Goal: Transaction & Acquisition: Purchase product/service

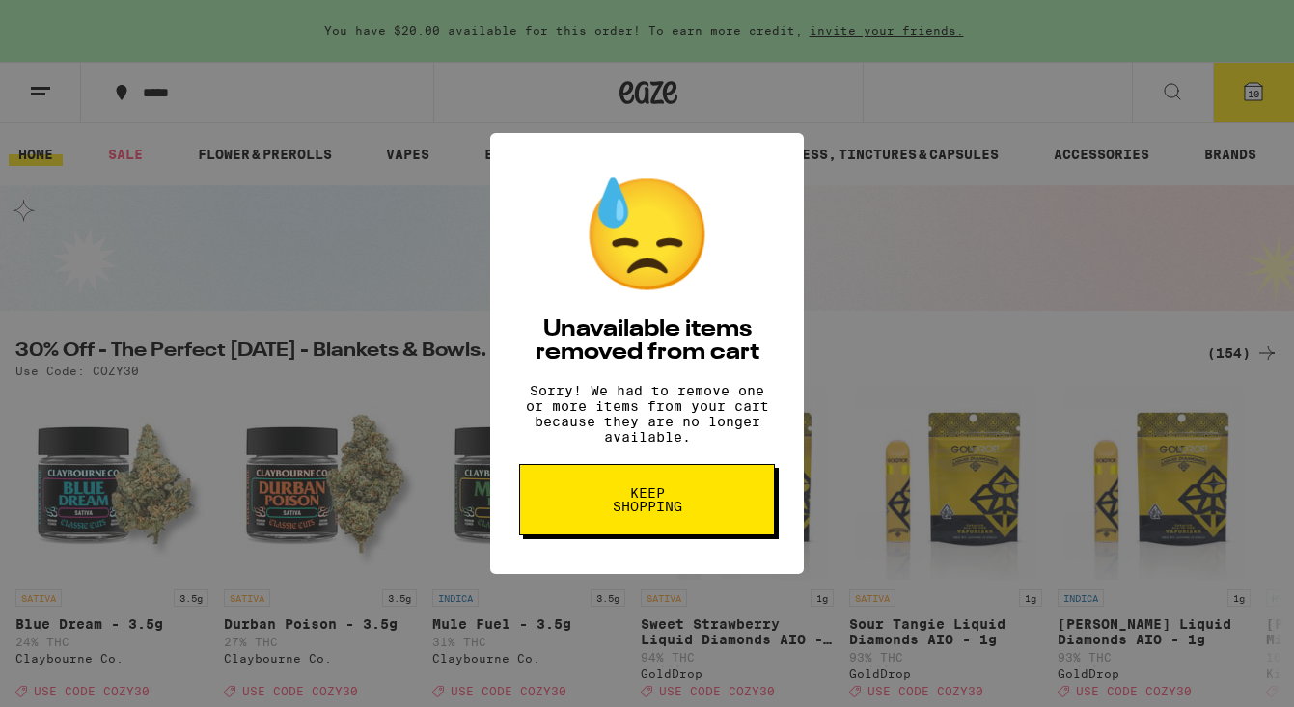
click at [682, 506] on span "Keep Shopping" at bounding box center [646, 499] width 99 height 27
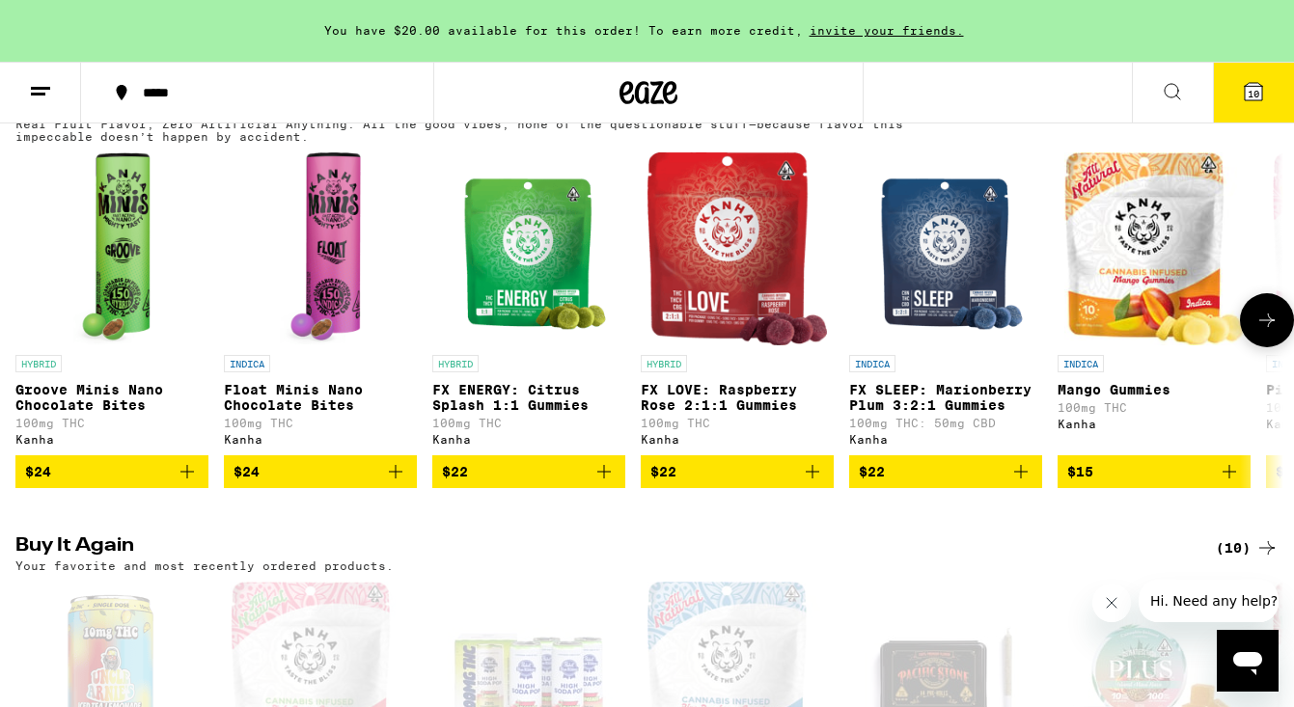
scroll to position [1145, 0]
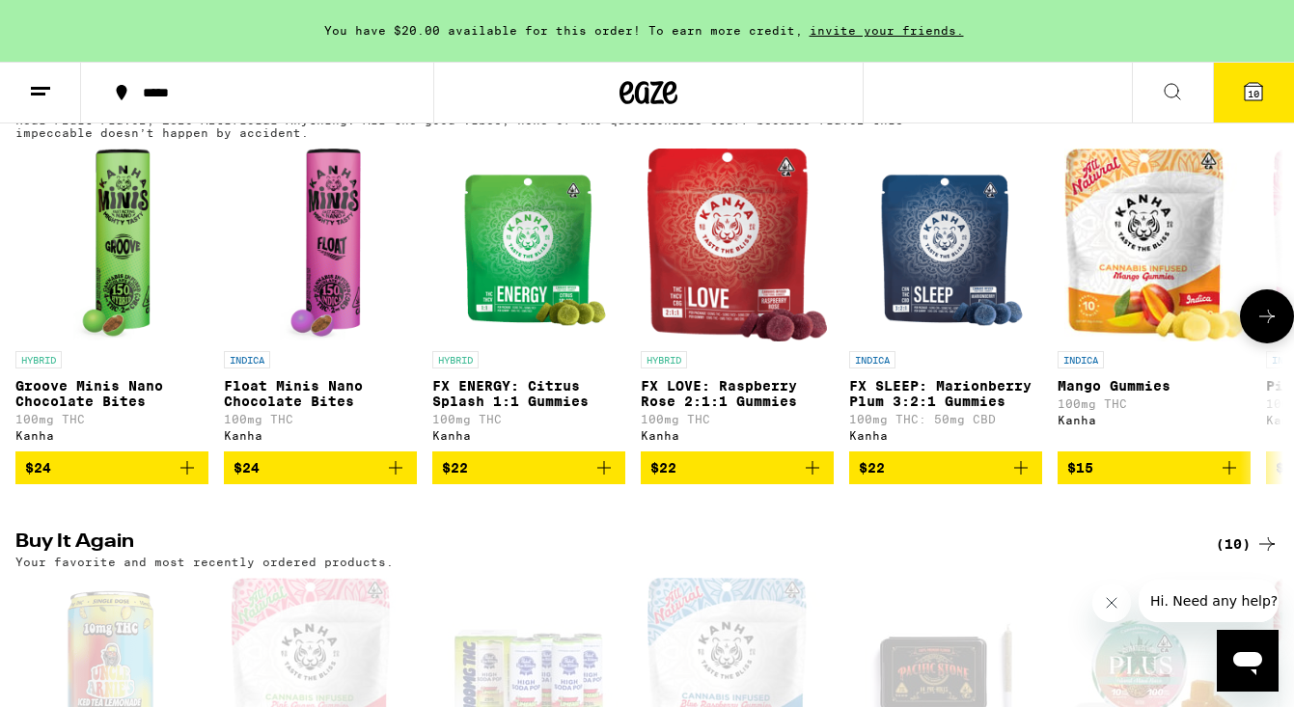
click at [1269, 328] on icon at bounding box center [1266, 316] width 23 height 23
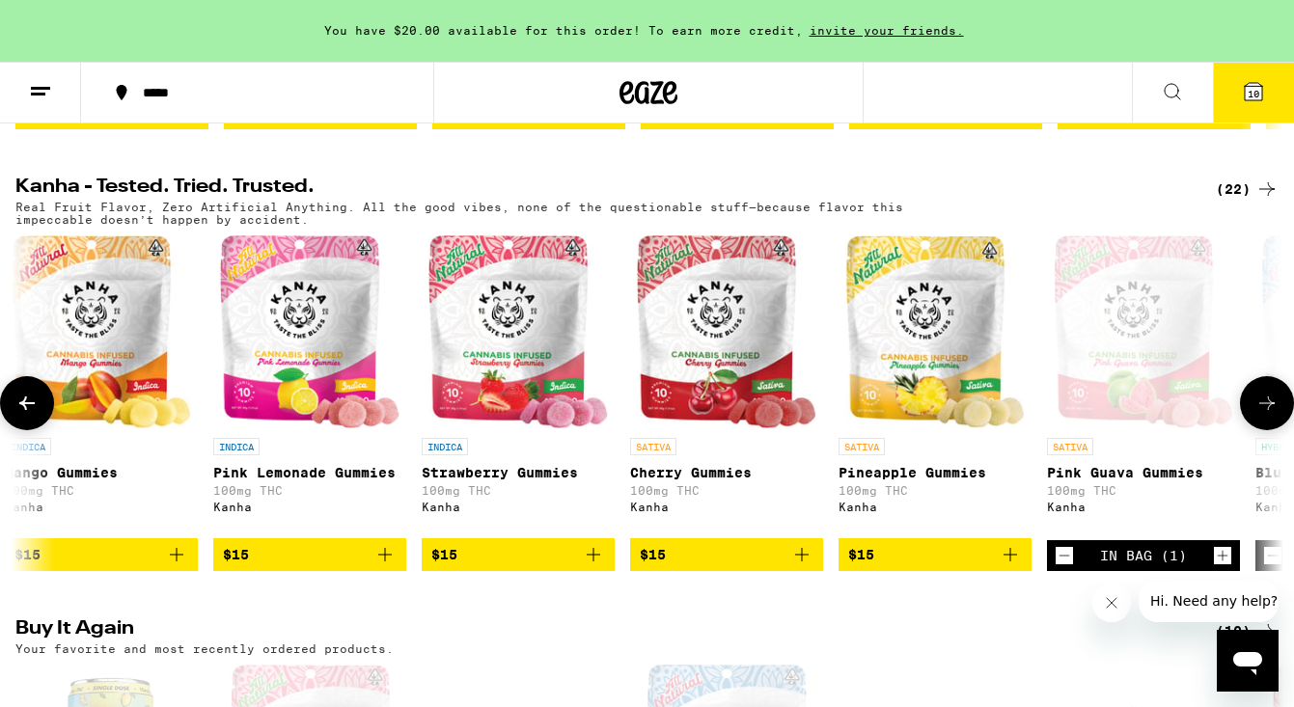
scroll to position [1005, 0]
